Goal: Check status: Check status

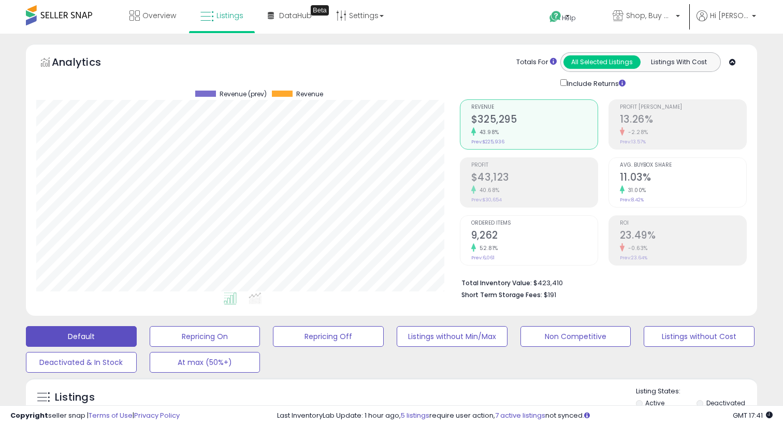
click at [637, 237] on h2 "23.49%" at bounding box center [683, 236] width 126 height 14
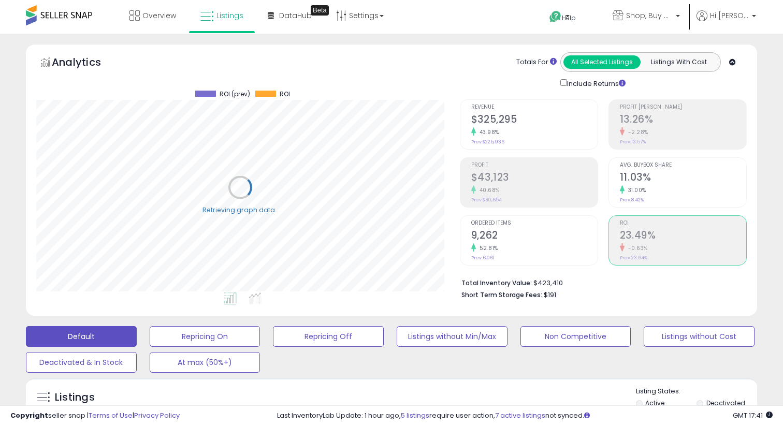
scroll to position [212, 423]
click at [540, 180] on h2 "$43,123" at bounding box center [534, 178] width 126 height 14
